Goal: Task Accomplishment & Management: Manage account settings

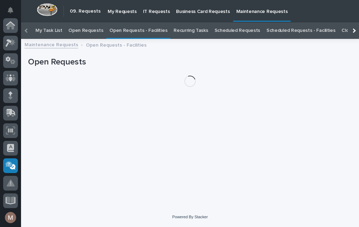
scroll to position [123, 0]
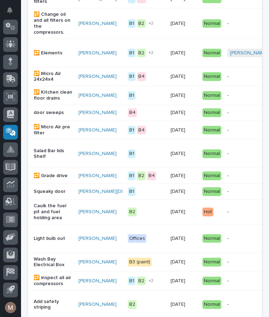
scroll to position [223, 0]
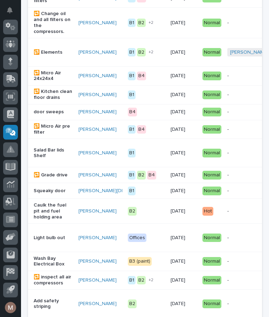
click at [42, 194] on p "Squeaky door" at bounding box center [53, 191] width 39 height 6
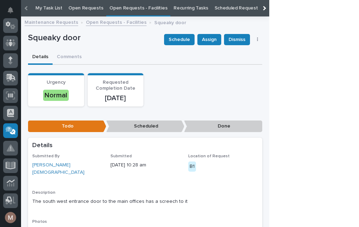
scroll to position [0, -34]
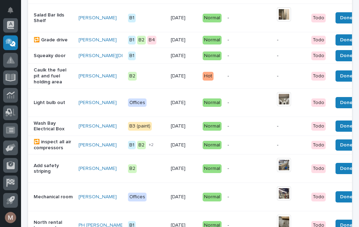
scroll to position [350, 0]
click at [336, 61] on button "Done" at bounding box center [347, 55] width 22 height 11
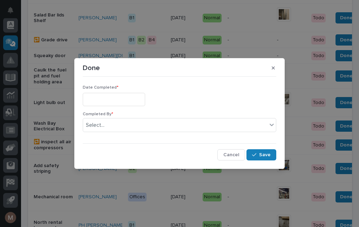
click at [123, 100] on input "text" at bounding box center [114, 99] width 62 height 13
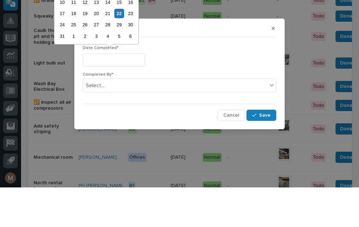
click at [120, 48] on div "22" at bounding box center [118, 52] width 9 height 9
type input "**********"
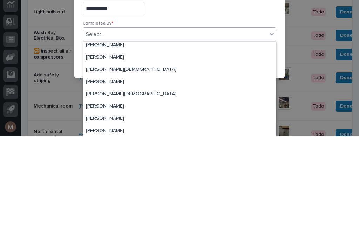
scroll to position [16, 0]
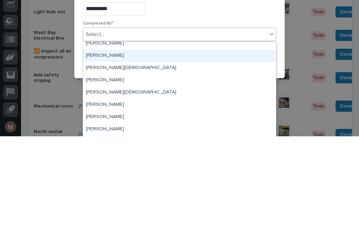
click at [108, 141] on div "[PERSON_NAME]" at bounding box center [179, 147] width 193 height 12
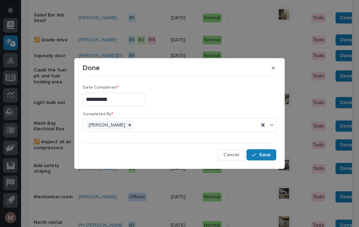
click at [267, 155] on span "Save" at bounding box center [265, 155] width 12 height 6
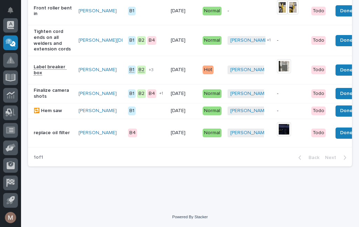
scroll to position [648, 0]
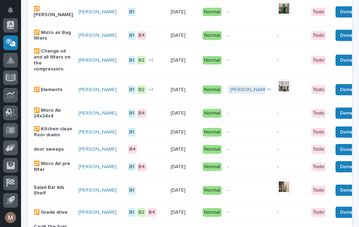
scroll to position [178, 0]
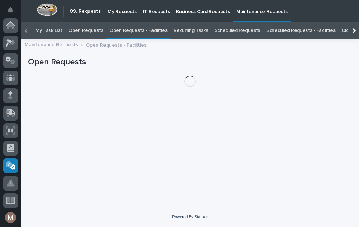
scroll to position [123, 0]
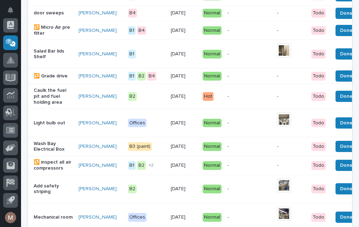
scroll to position [314, 0]
